Goal: Task Accomplishment & Management: Use online tool/utility

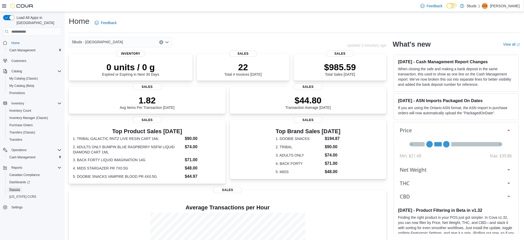
drag, startPoint x: 17, startPoint y: 186, endPoint x: 59, endPoint y: 180, distance: 42.7
click at [17, 186] on span "Reports" at bounding box center [14, 189] width 11 height 6
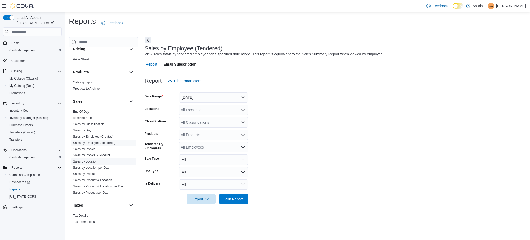
scroll to position [359, 0]
click at [83, 128] on link "Sales by Day" at bounding box center [82, 130] width 18 height 4
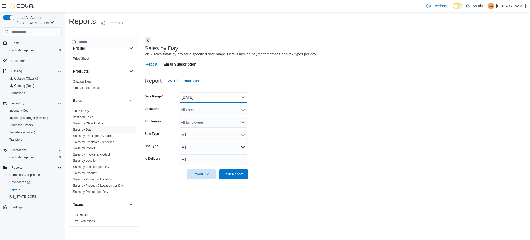
click at [205, 100] on button "[DATE]" at bounding box center [213, 97] width 69 height 10
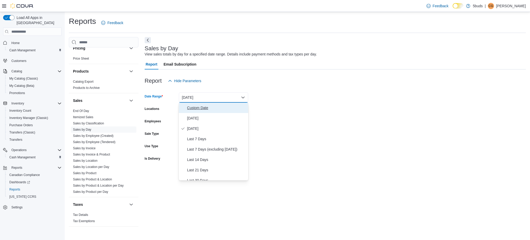
click at [206, 109] on span "Custom Date" at bounding box center [216, 108] width 59 height 6
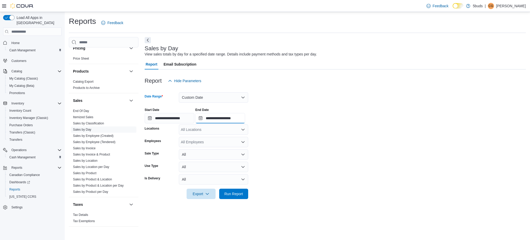
click at [227, 116] on input "**********" at bounding box center [220, 118] width 50 height 10
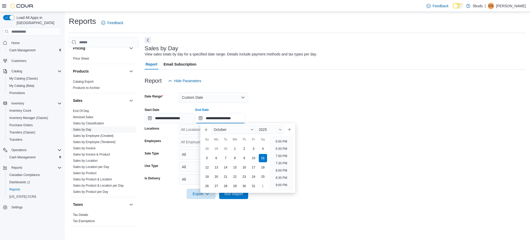
scroll to position [225, 0]
click at [278, 161] on li "5:00 PM" at bounding box center [281, 161] width 16 height 6
type input "**********"
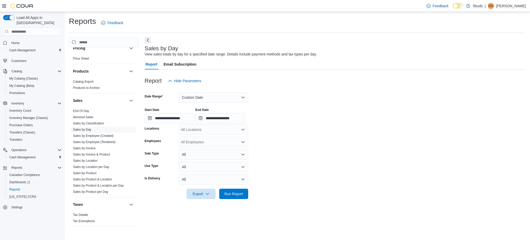
click at [202, 128] on div "All Locations" at bounding box center [213, 129] width 69 height 10
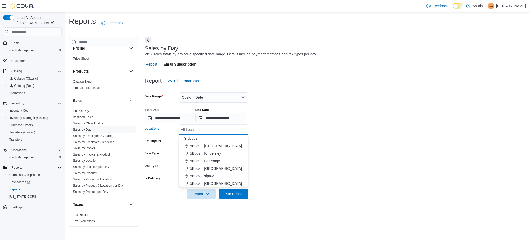
scroll to position [34, 0]
drag, startPoint x: 213, startPoint y: 177, endPoint x: 242, endPoint y: 175, distance: 29.6
click at [217, 176] on span "5Buds - [GEOGRAPHIC_DATA]" at bounding box center [215, 178] width 51 height 5
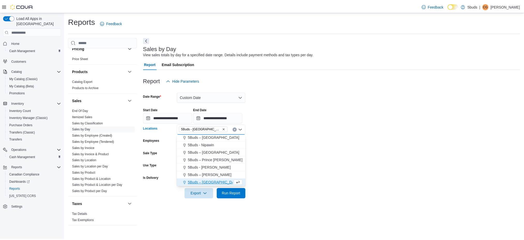
scroll to position [0, 0]
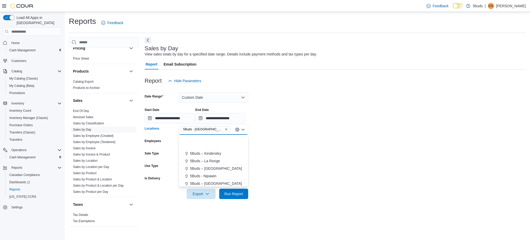
drag, startPoint x: 294, startPoint y: 179, endPoint x: 216, endPoint y: 191, distance: 78.7
click at [291, 180] on form "**********" at bounding box center [335, 142] width 381 height 113
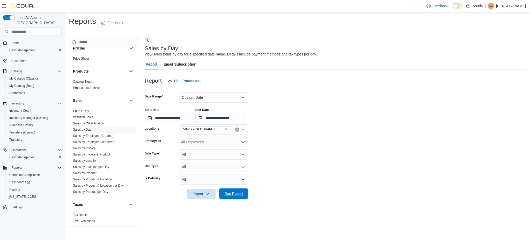
click at [239, 193] on span "Run Report" at bounding box center [233, 193] width 19 height 5
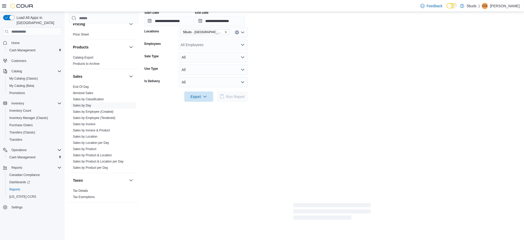
scroll to position [103, 0]
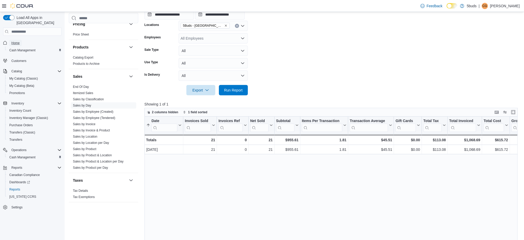
drag, startPoint x: 20, startPoint y: 37, endPoint x: 41, endPoint y: 23, distance: 25.4
click at [20, 40] on link "Home" at bounding box center [15, 43] width 12 height 6
